Goal: Use online tool/utility: Utilize a website feature to perform a specific function

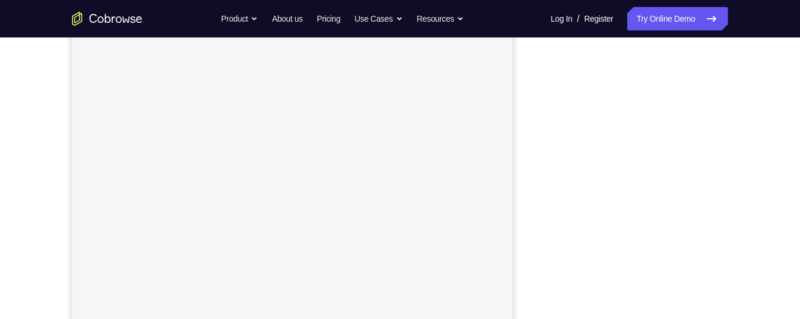
scroll to position [174, 0]
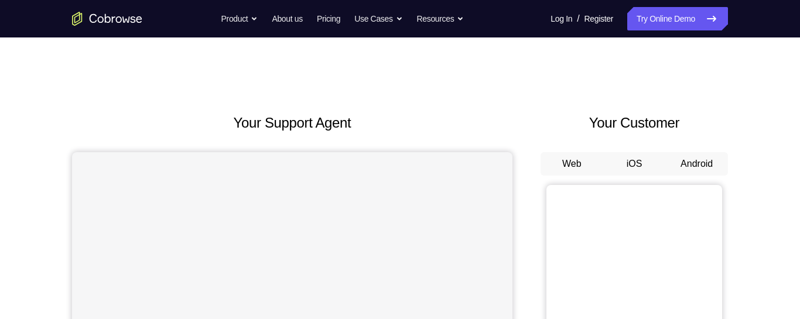
scroll to position [47, 0]
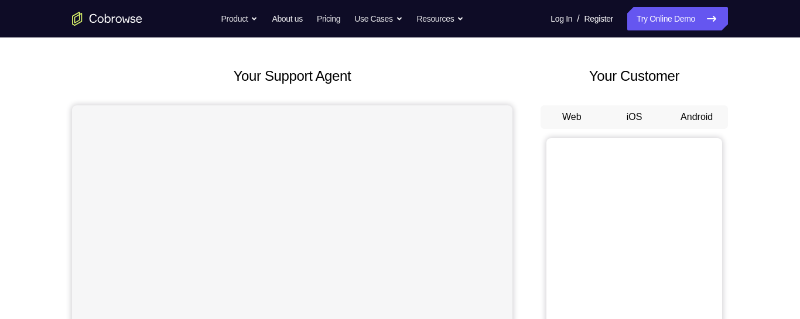
click at [697, 124] on button "Android" at bounding box center [696, 116] width 63 height 23
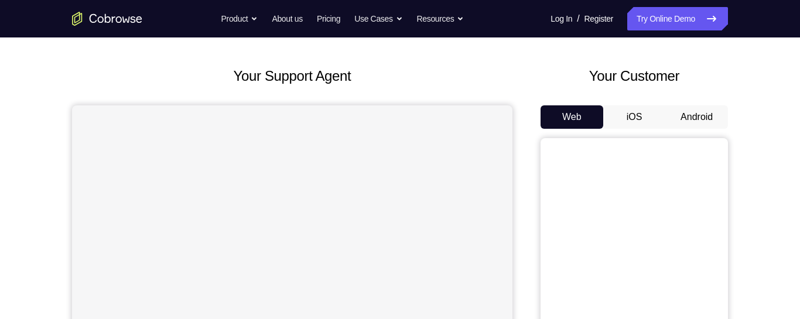
click at [697, 124] on button "Android" at bounding box center [696, 116] width 63 height 23
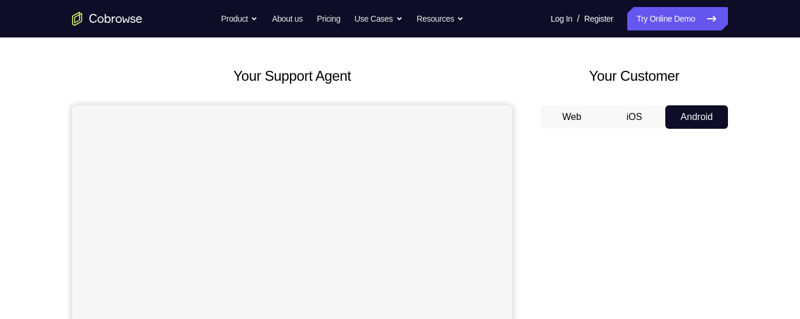
click at [697, 124] on button "Android" at bounding box center [696, 116] width 63 height 23
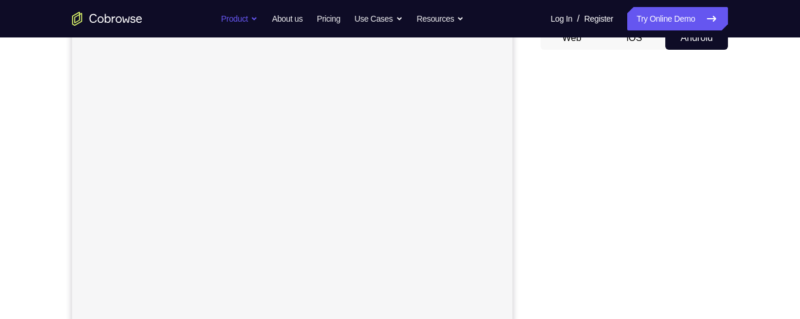
scroll to position [156, 0]
